Goal: Obtain resource: Download file/media

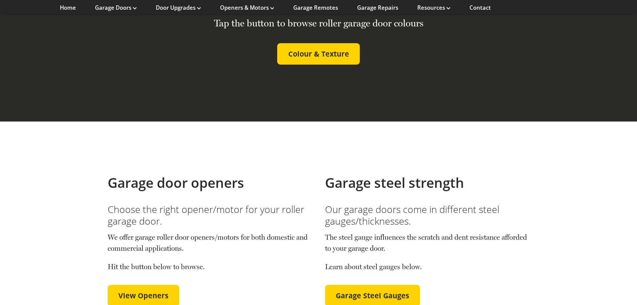
scroll to position [1806, 0]
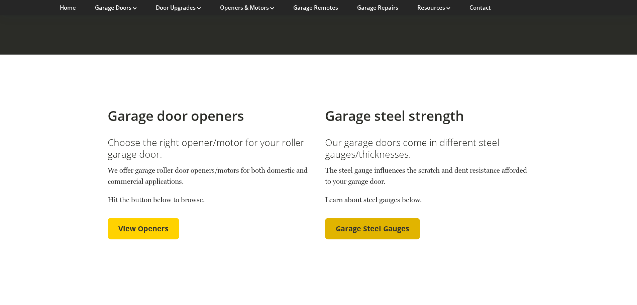
click at [348, 224] on span "Garage Steel Gauges" at bounding box center [373, 228] width 74 height 9
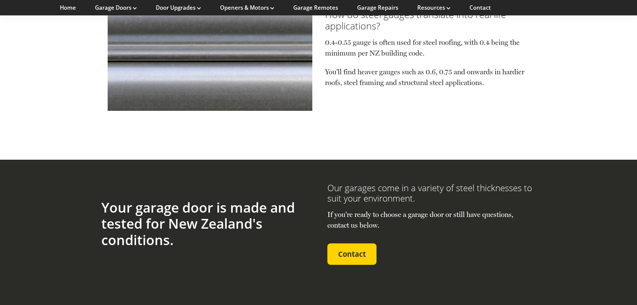
scroll to position [1007, 0]
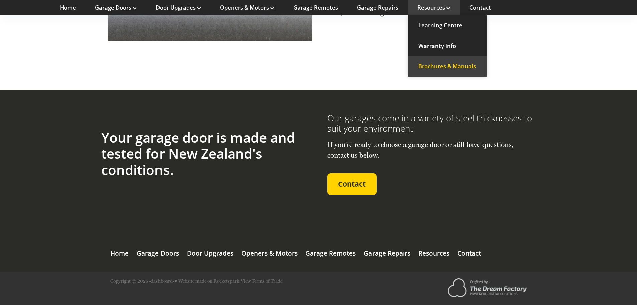
click at [444, 63] on link "Brochures & Manuals" at bounding box center [447, 66] width 79 height 20
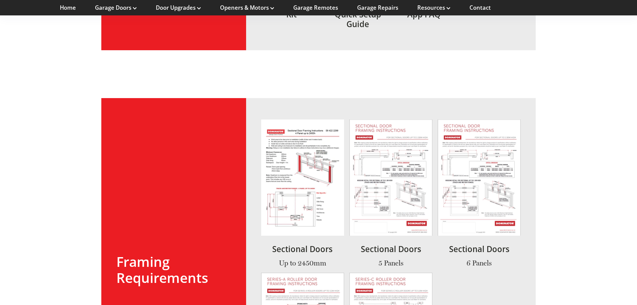
scroll to position [803, 0]
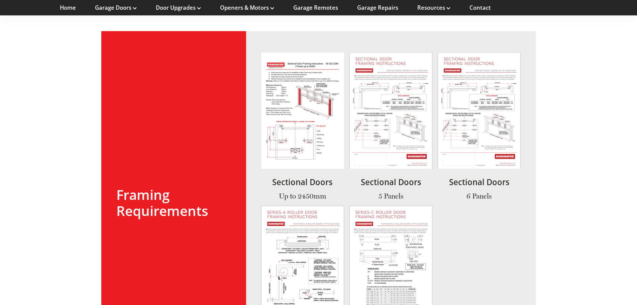
click at [305, 228] on link at bounding box center [302, 279] width 83 height 148
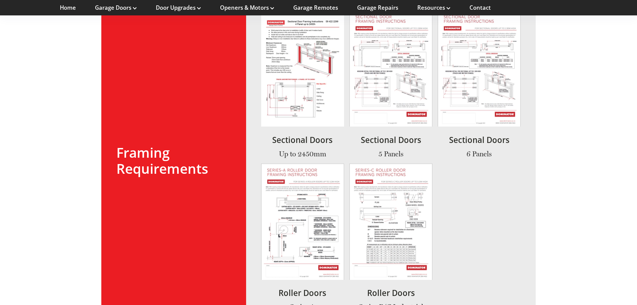
scroll to position [870, 0]
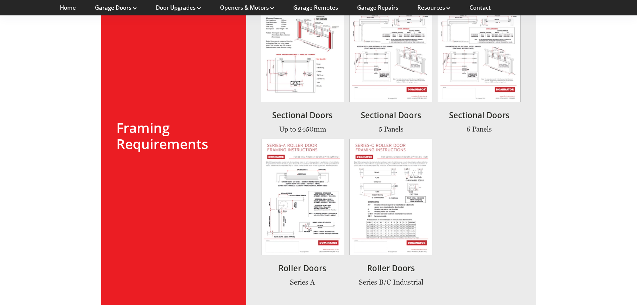
click at [299, 198] on link at bounding box center [302, 212] width 83 height 148
click at [391, 168] on link at bounding box center [391, 212] width 83 height 148
click at [402, 68] on link at bounding box center [391, 60] width 83 height 148
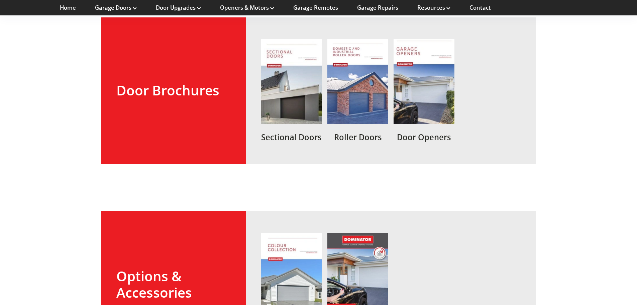
scroll to position [201, 0]
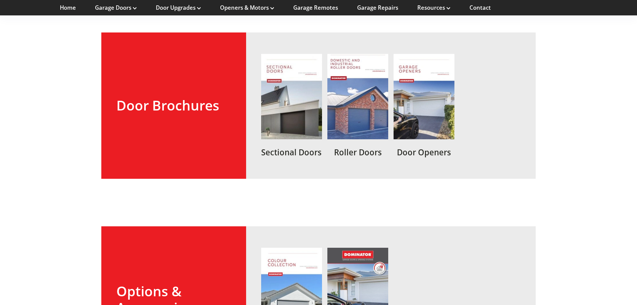
click at [356, 102] on link at bounding box center [357, 105] width 61 height 103
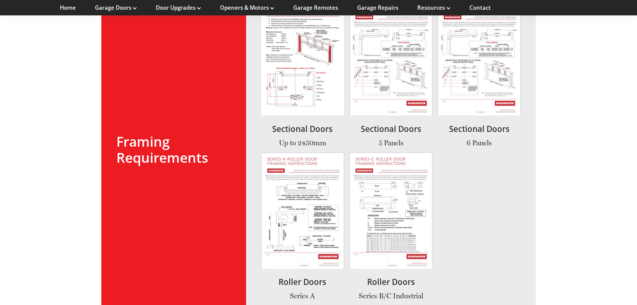
scroll to position [870, 0]
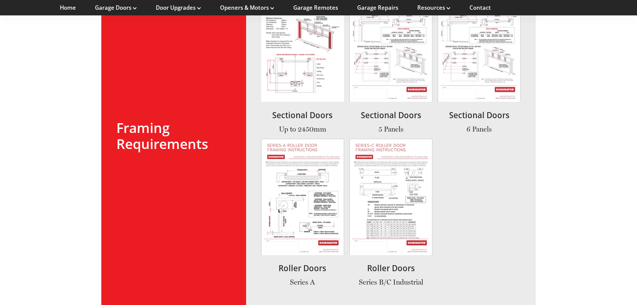
click at [336, 222] on link at bounding box center [302, 212] width 83 height 148
